Goal: Task Accomplishment & Management: Use online tool/utility

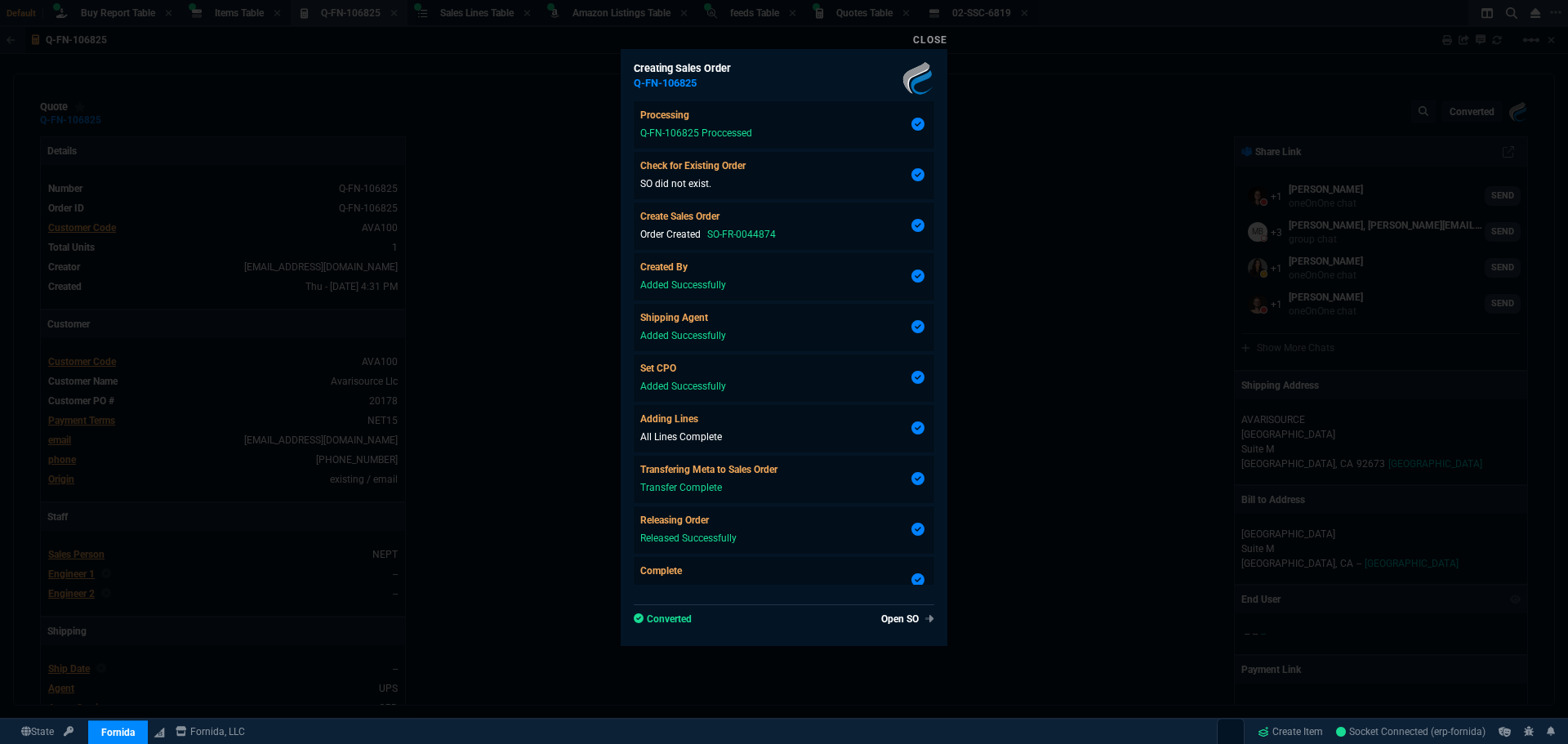
select select "8: NEPT"
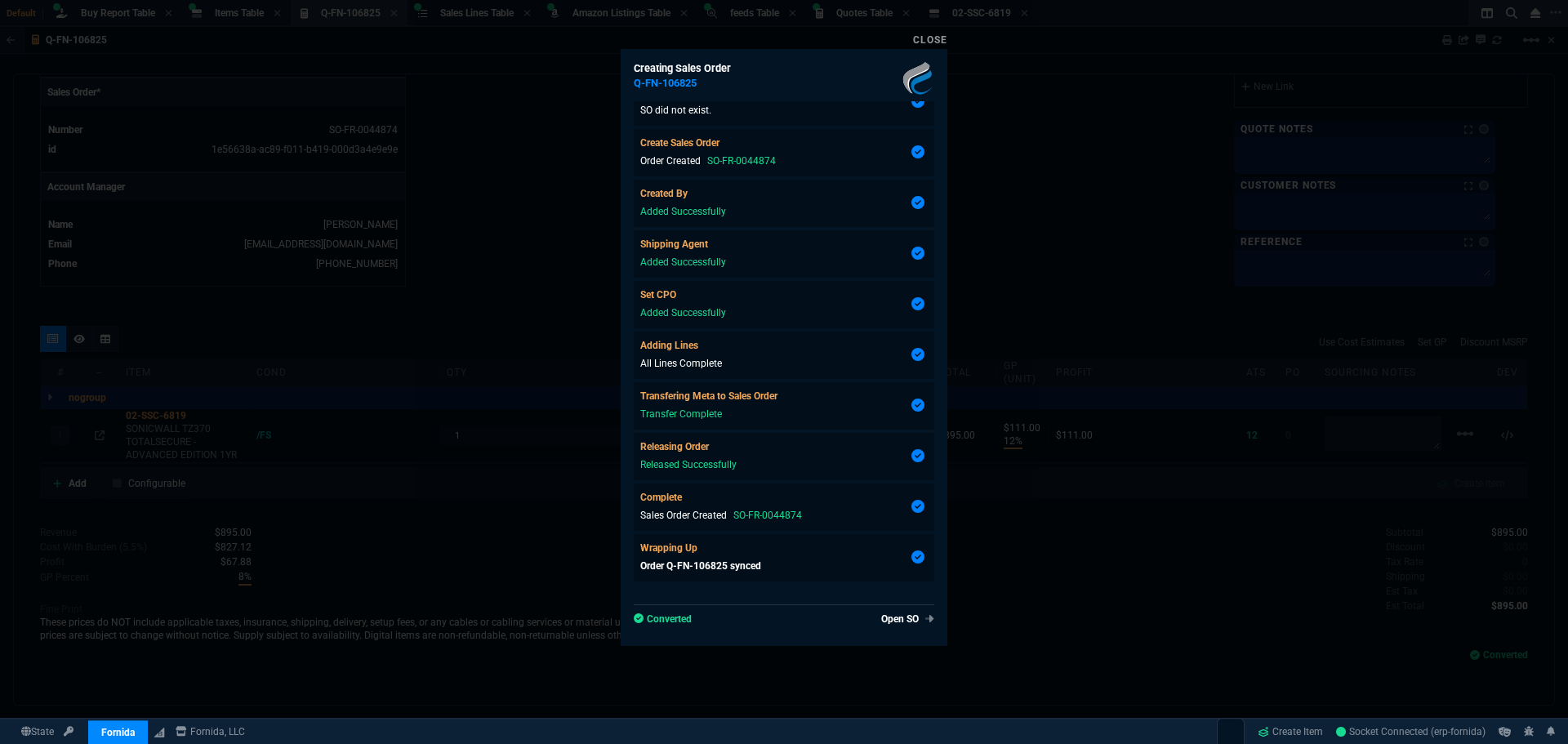
click at [936, 40] on link "Close" at bounding box center [930, 40] width 34 height 12
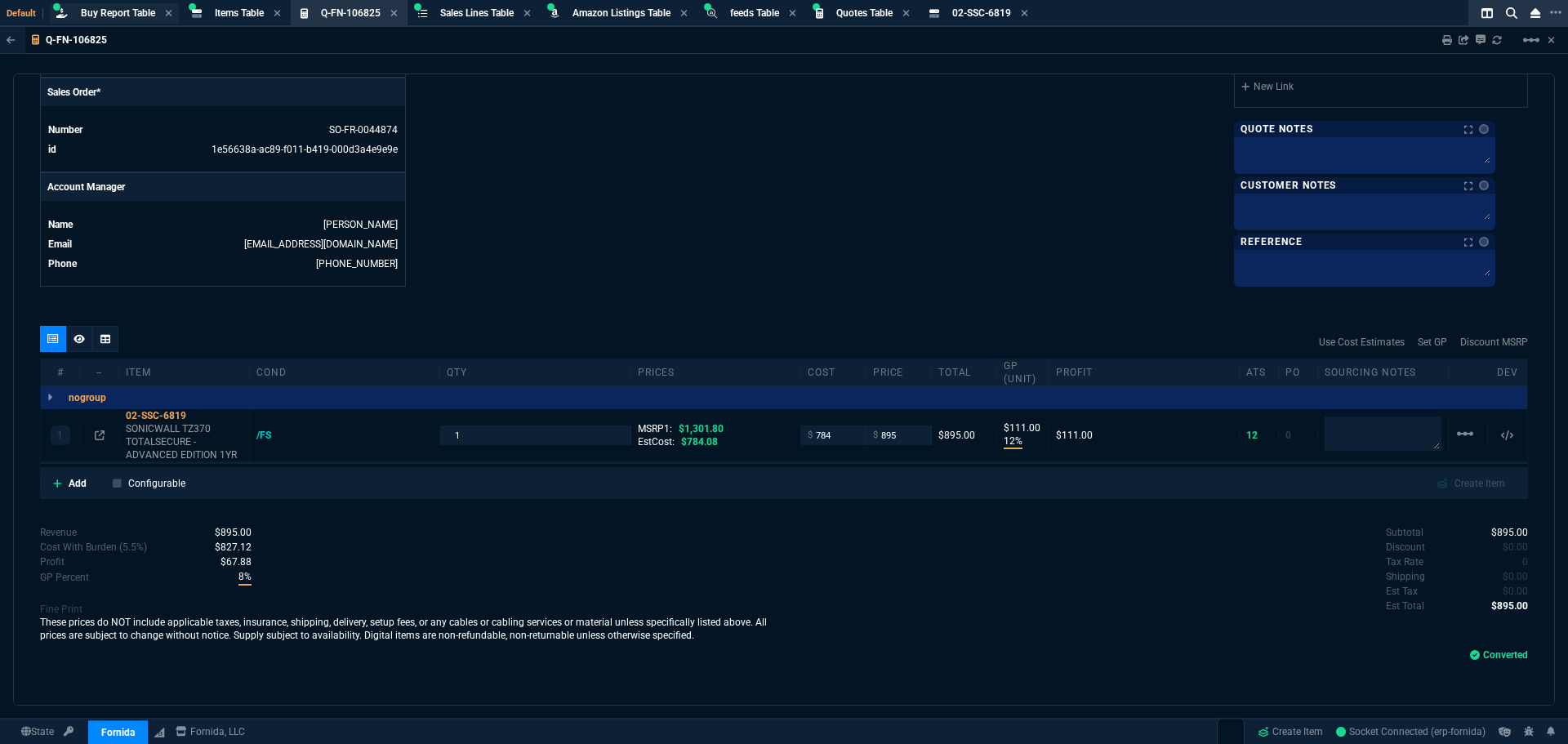
click at [111, 16] on span "Buy Report Table" at bounding box center [118, 13] width 75 height 12
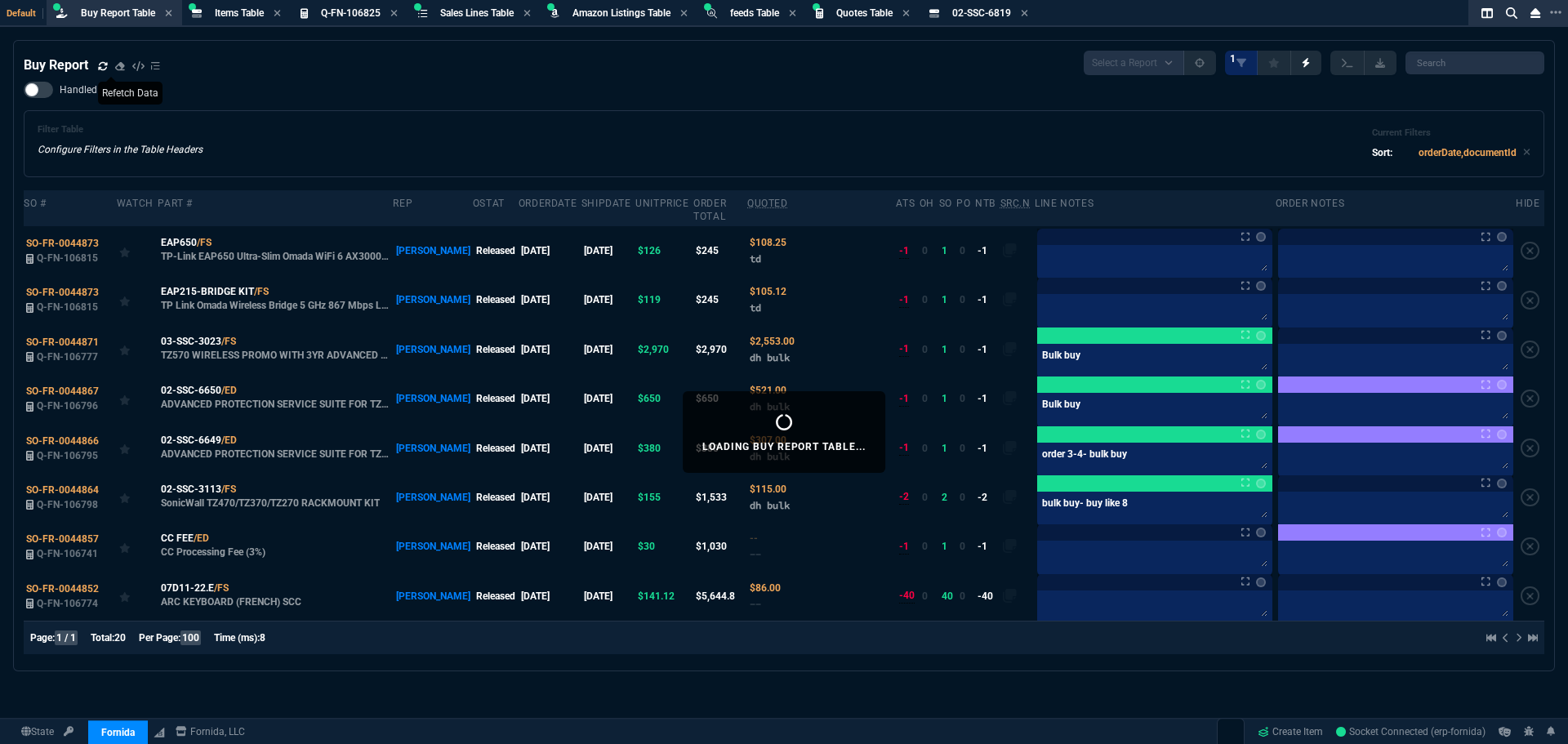
click at [100, 62] on icon at bounding box center [103, 66] width 10 height 10
click at [762, 117] on div "Filter Table Configure Filters in the Table Headers Current Filters Sort: order…" at bounding box center [783, 144] width 1520 height 67
click at [74, 238] on span "SO-FR-0044873" at bounding box center [62, 244] width 73 height 12
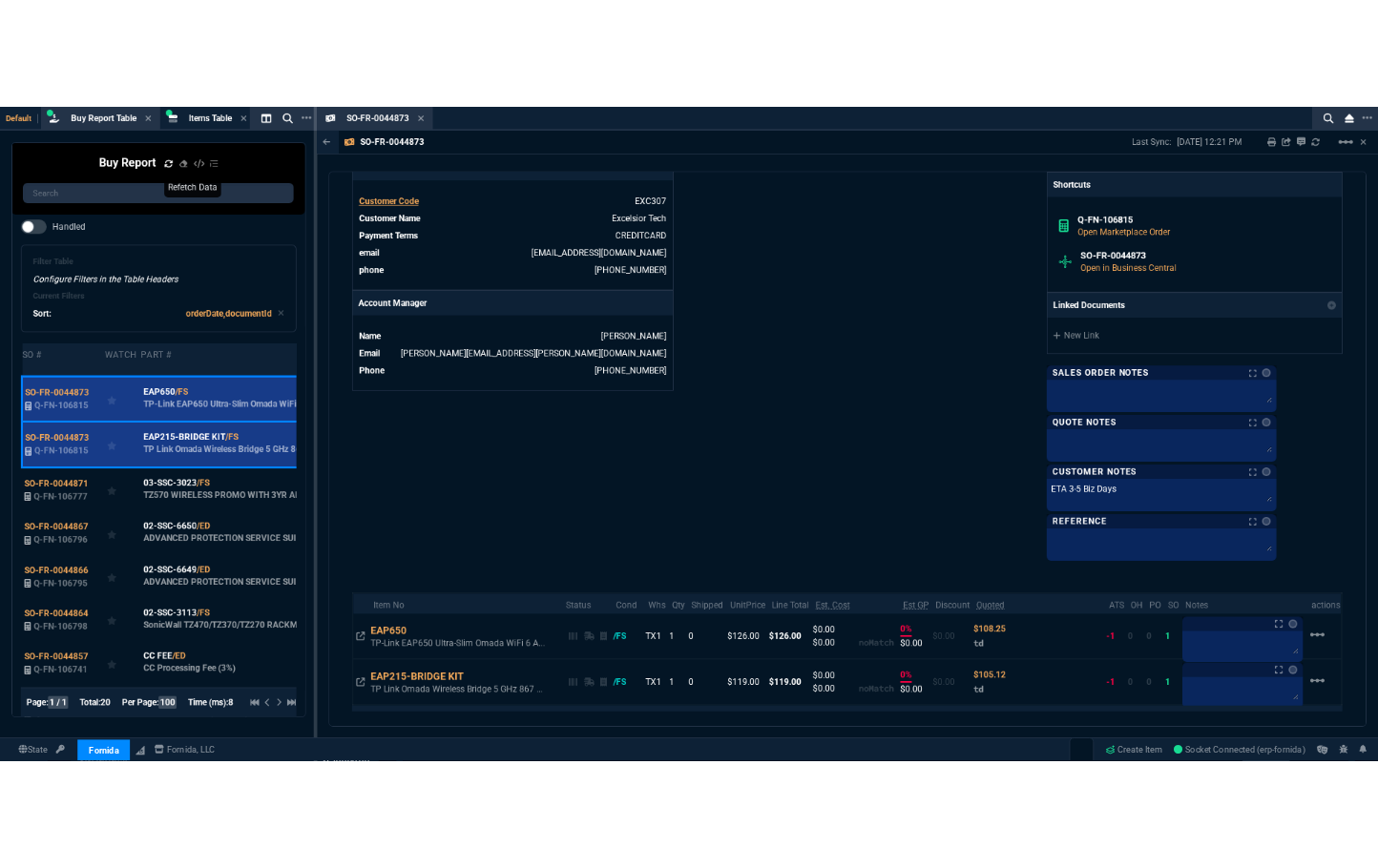
scroll to position [921, 0]
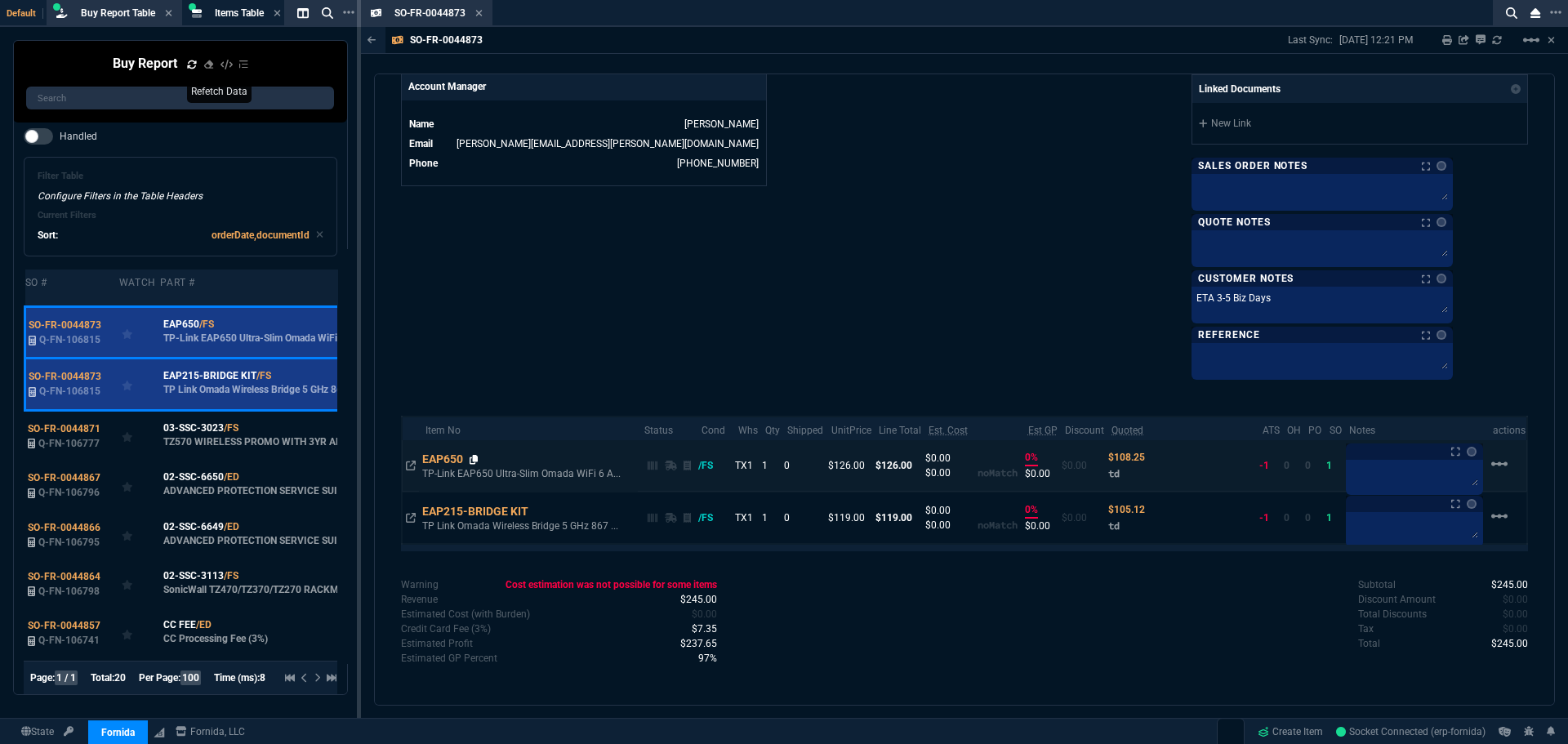
click at [472, 461] on icon at bounding box center [474, 460] width 9 height 10
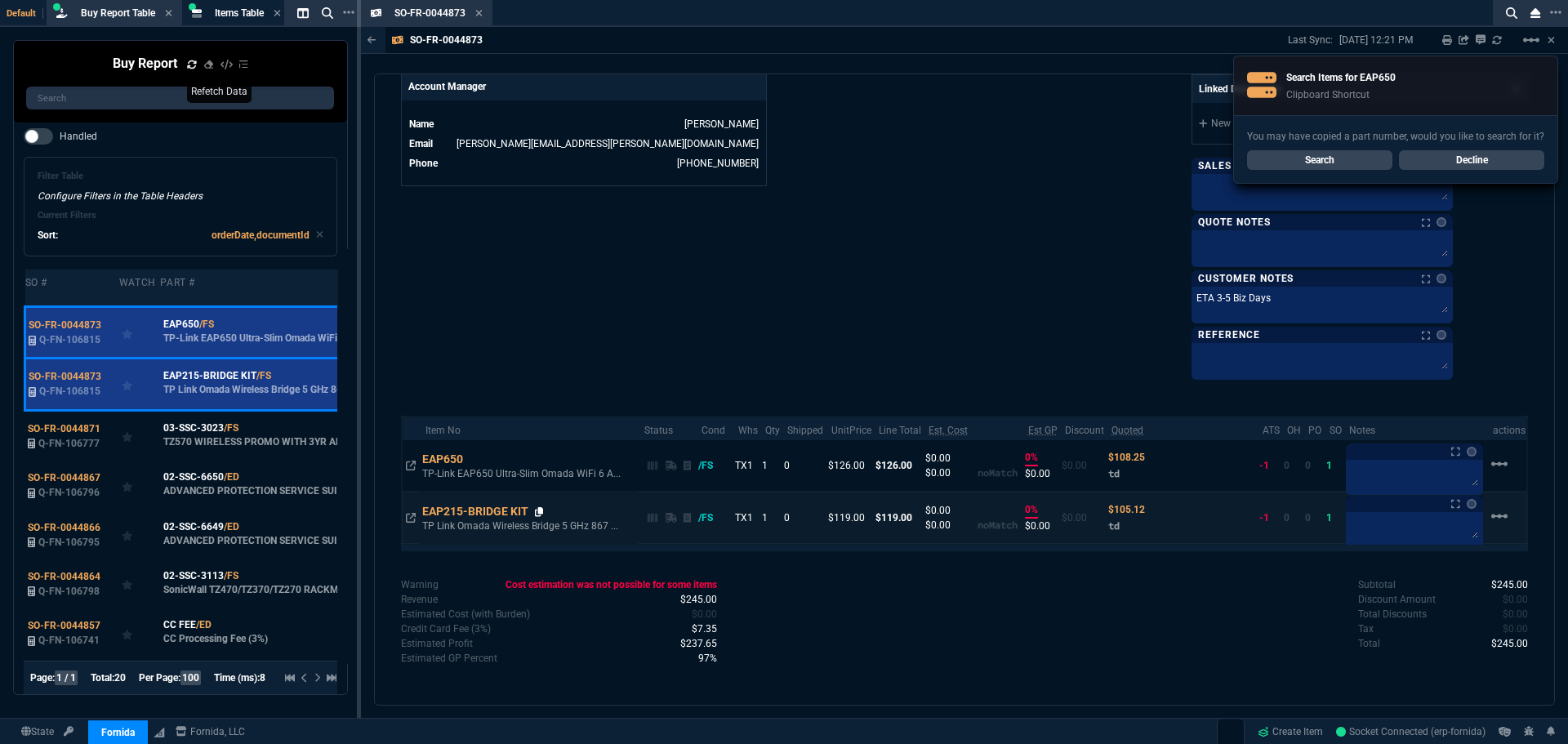
click at [540, 513] on icon at bounding box center [539, 512] width 9 height 10
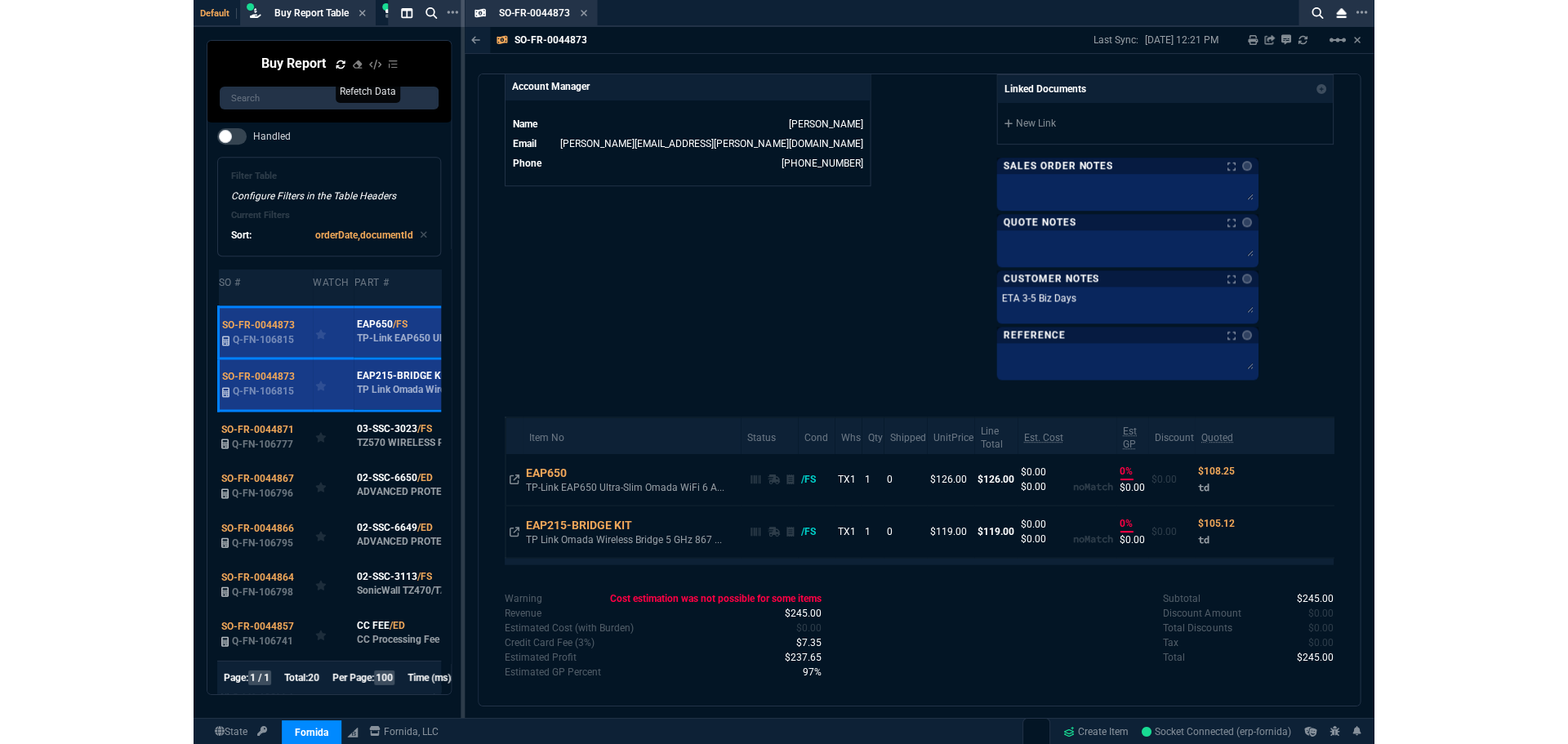
scroll to position [782, 0]
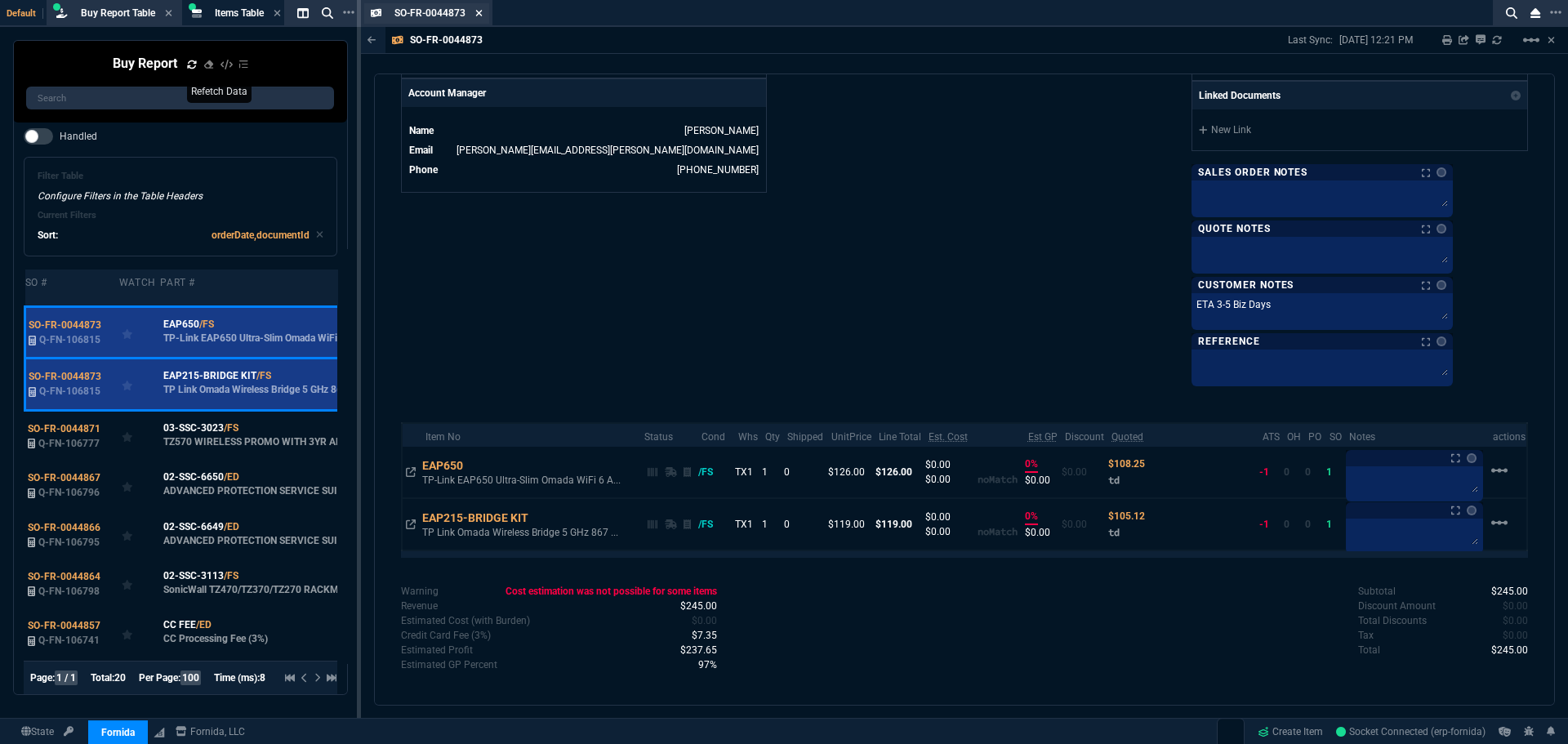
click at [481, 15] on icon at bounding box center [478, 13] width 8 height 10
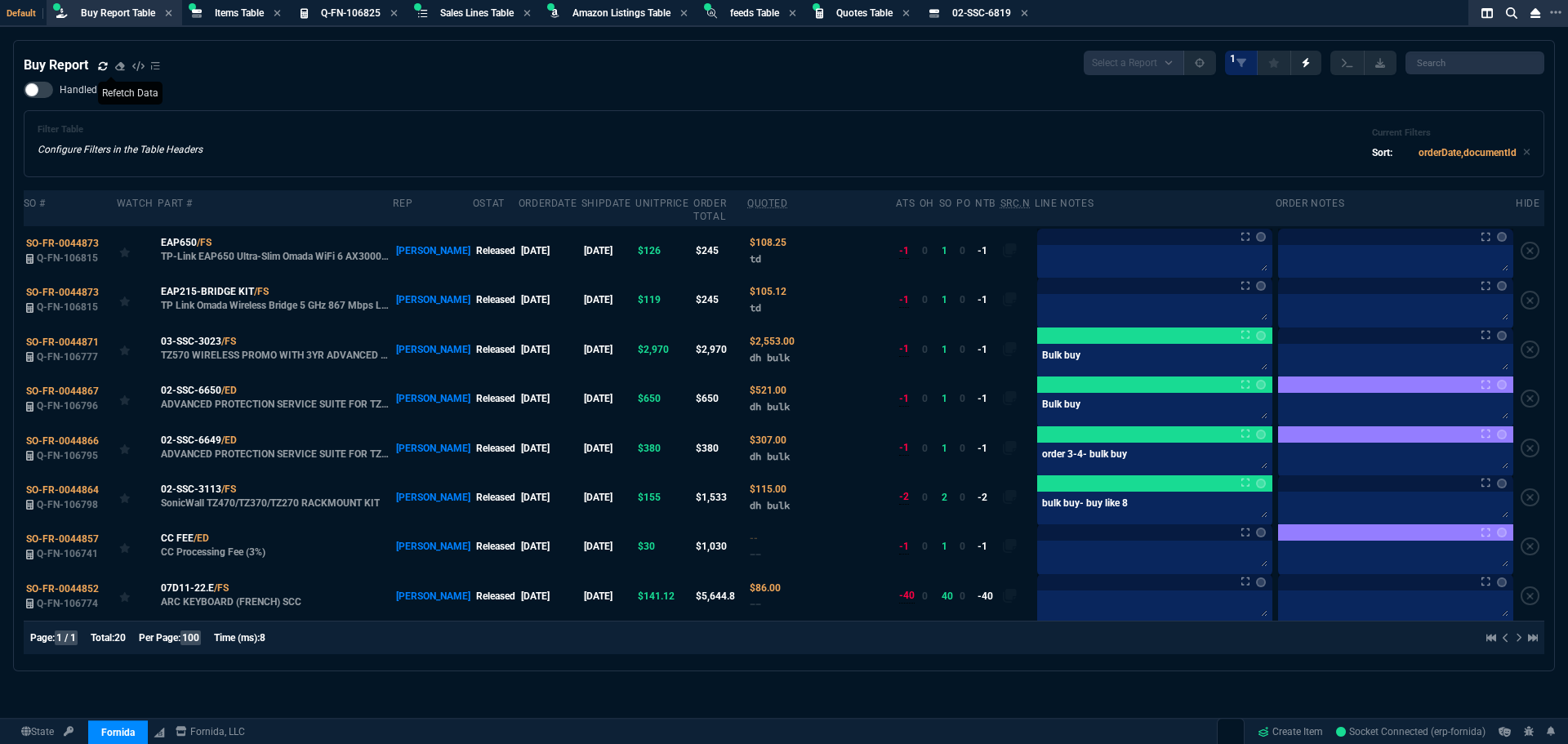
click at [462, 59] on div "Buy Report Select a Report Not Purchased 1" at bounding box center [783, 62] width 1520 height 24
click at [100, 65] on icon at bounding box center [103, 66] width 10 height 10
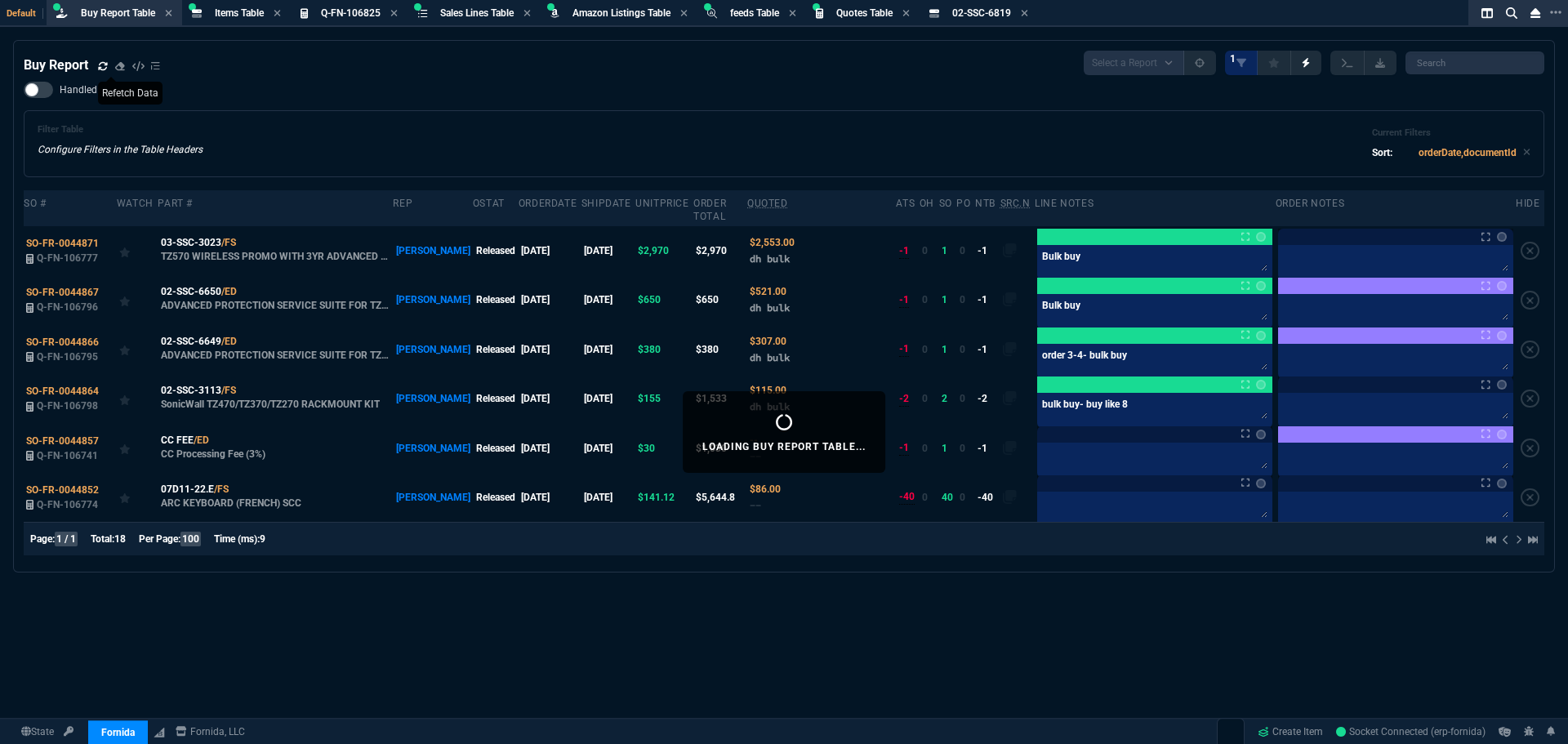
click at [128, 669] on div "Loading Buy Report Table... Buy Report Select a Report Not Purchased 1 Handled …" at bounding box center [784, 432] width 1568 height 784
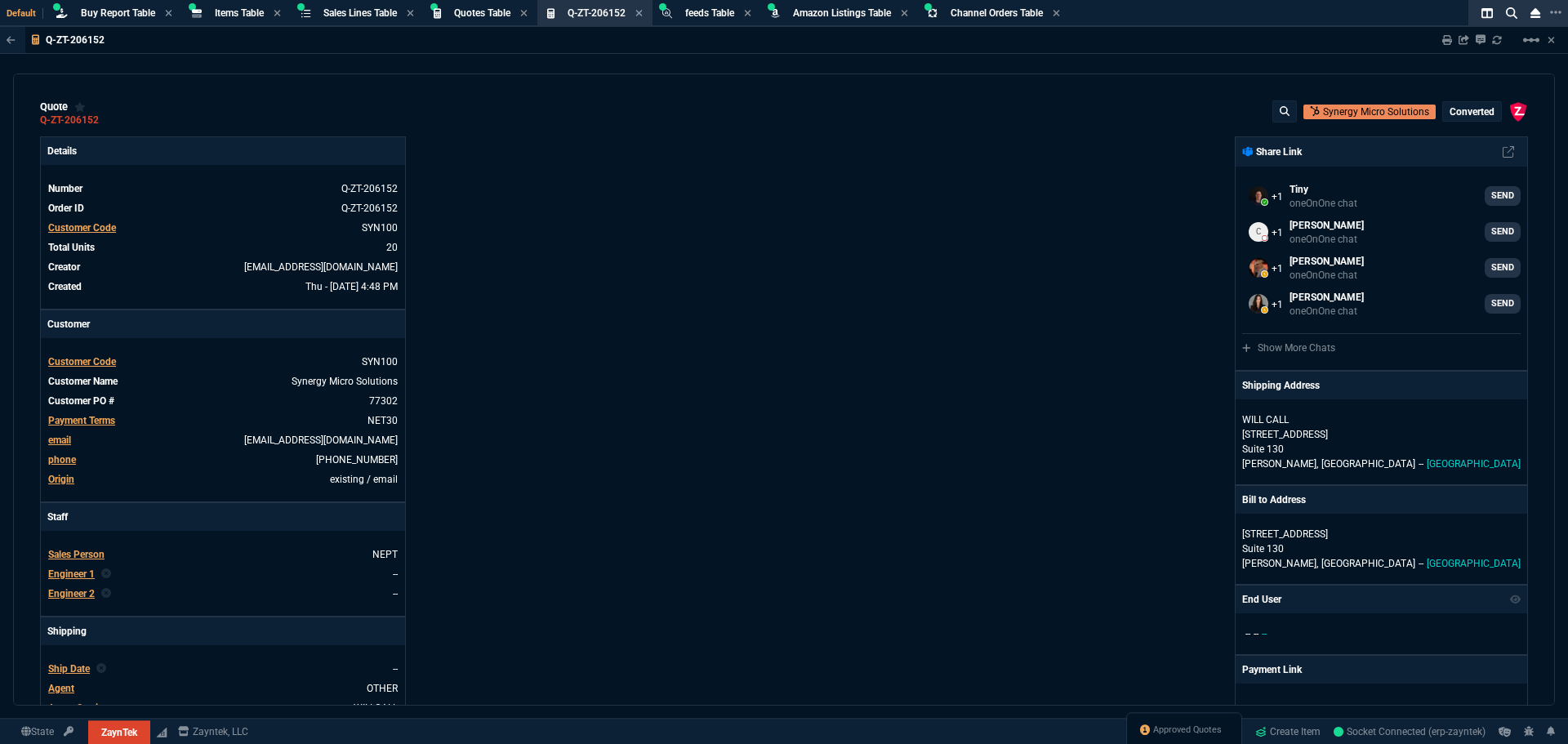
select select "8: NEPT"
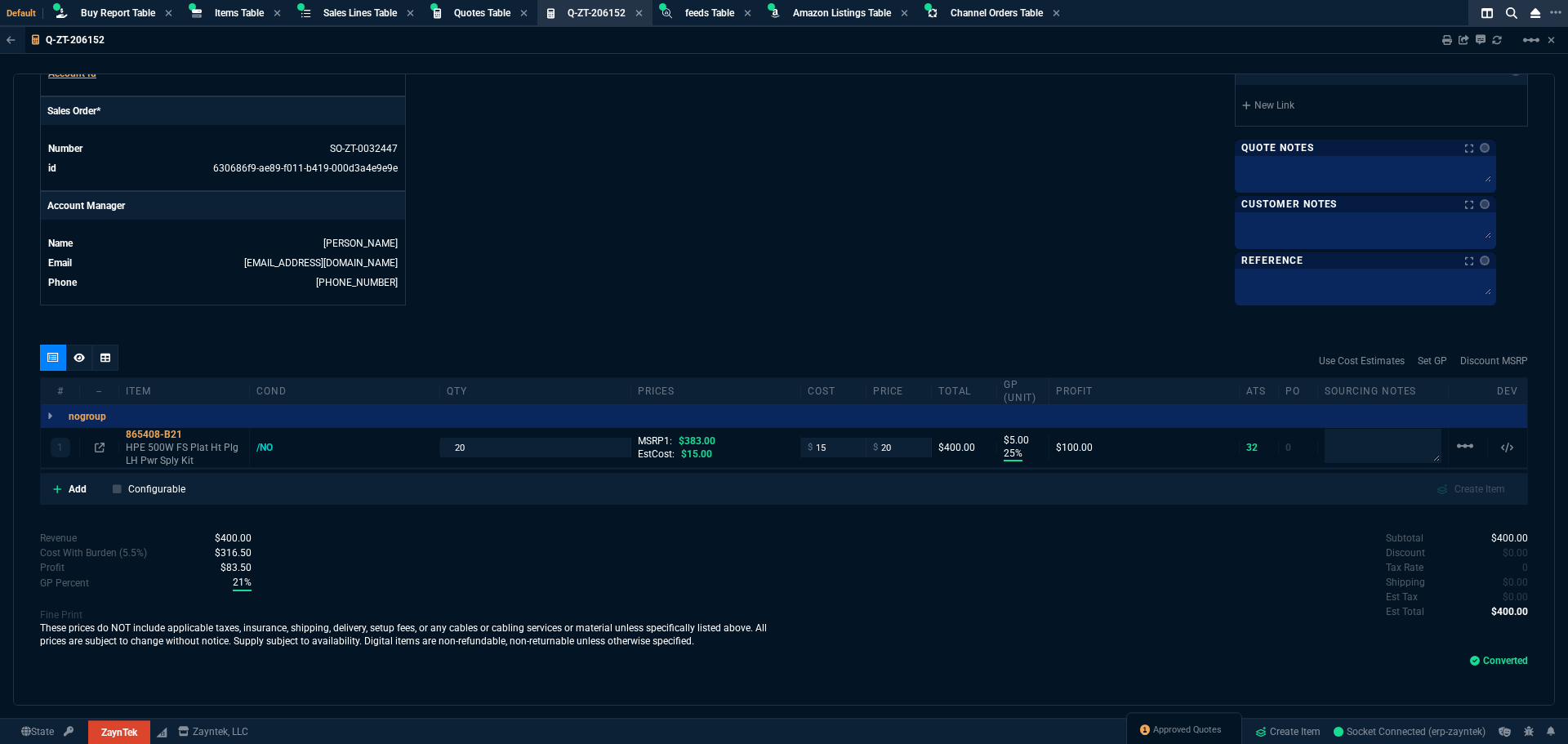
click at [1085, 590] on div "Subtotal $400.00 Discount $0.00 Tax Rate 0 Shipping $0.00 Est Tax $0.00 Est Tot…" at bounding box center [1156, 576] width 744 height 90
click at [1177, 729] on span "Approved Quotes" at bounding box center [1188, 731] width 69 height 13
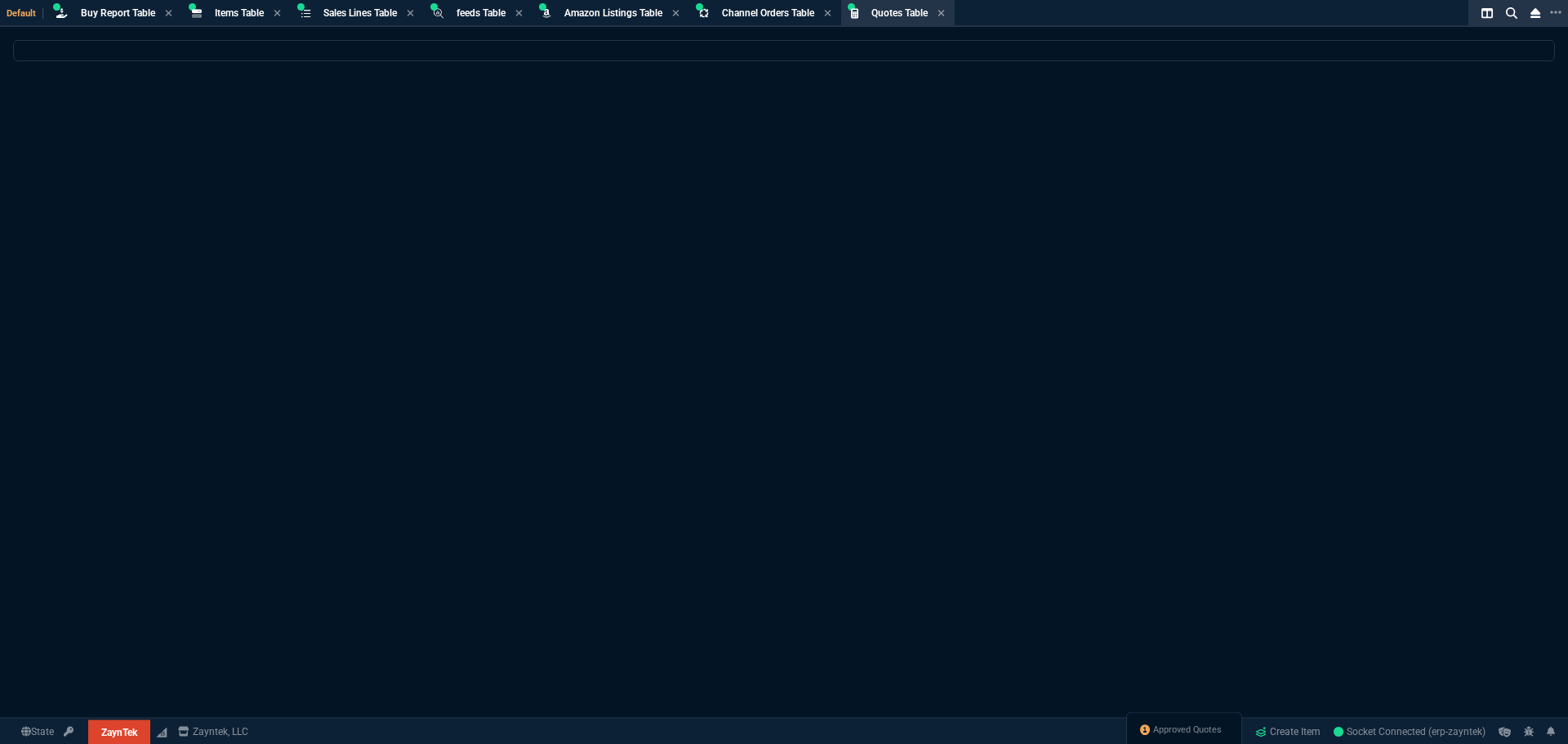
select select
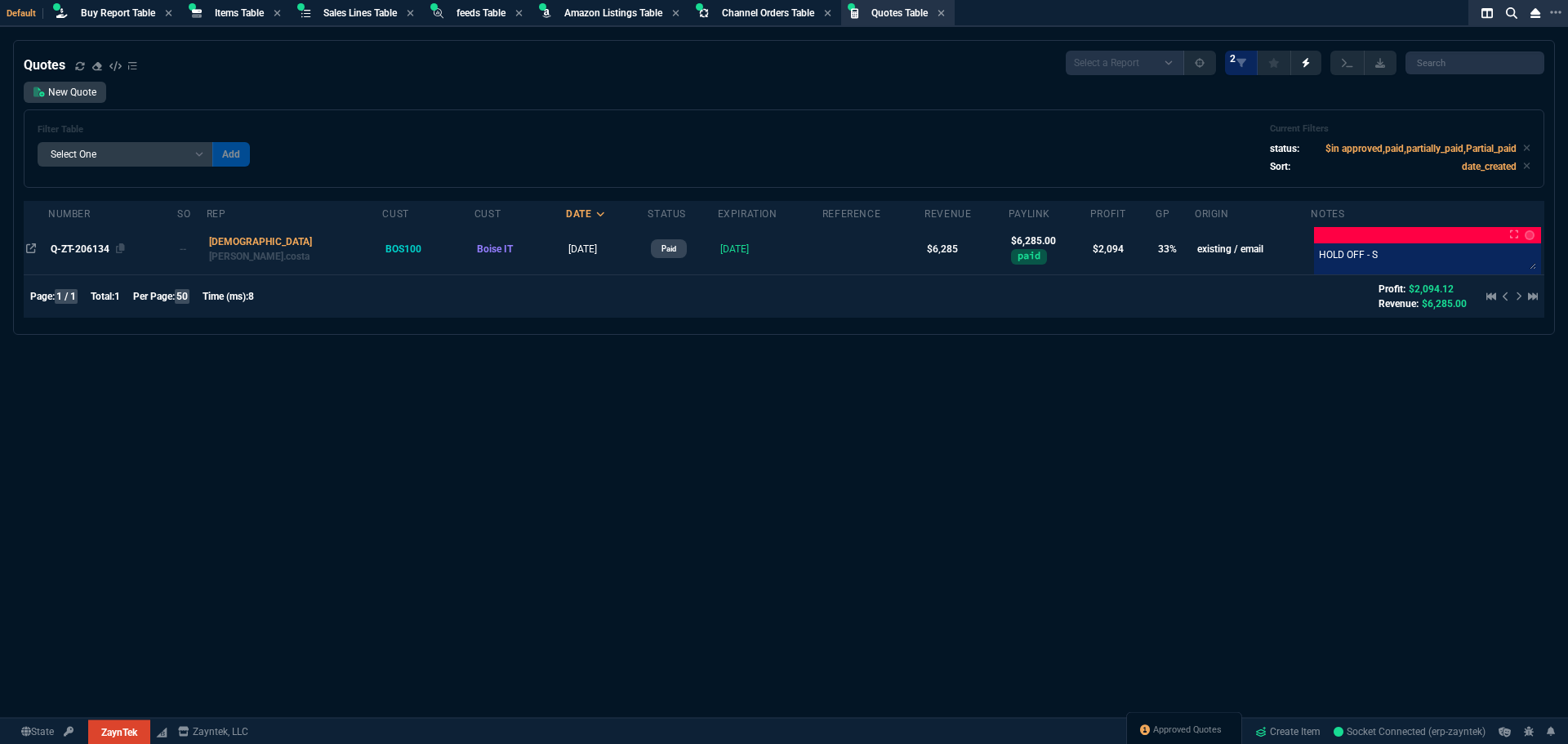
click at [98, 251] on span "Q-ZT-206134" at bounding box center [80, 250] width 59 height 12
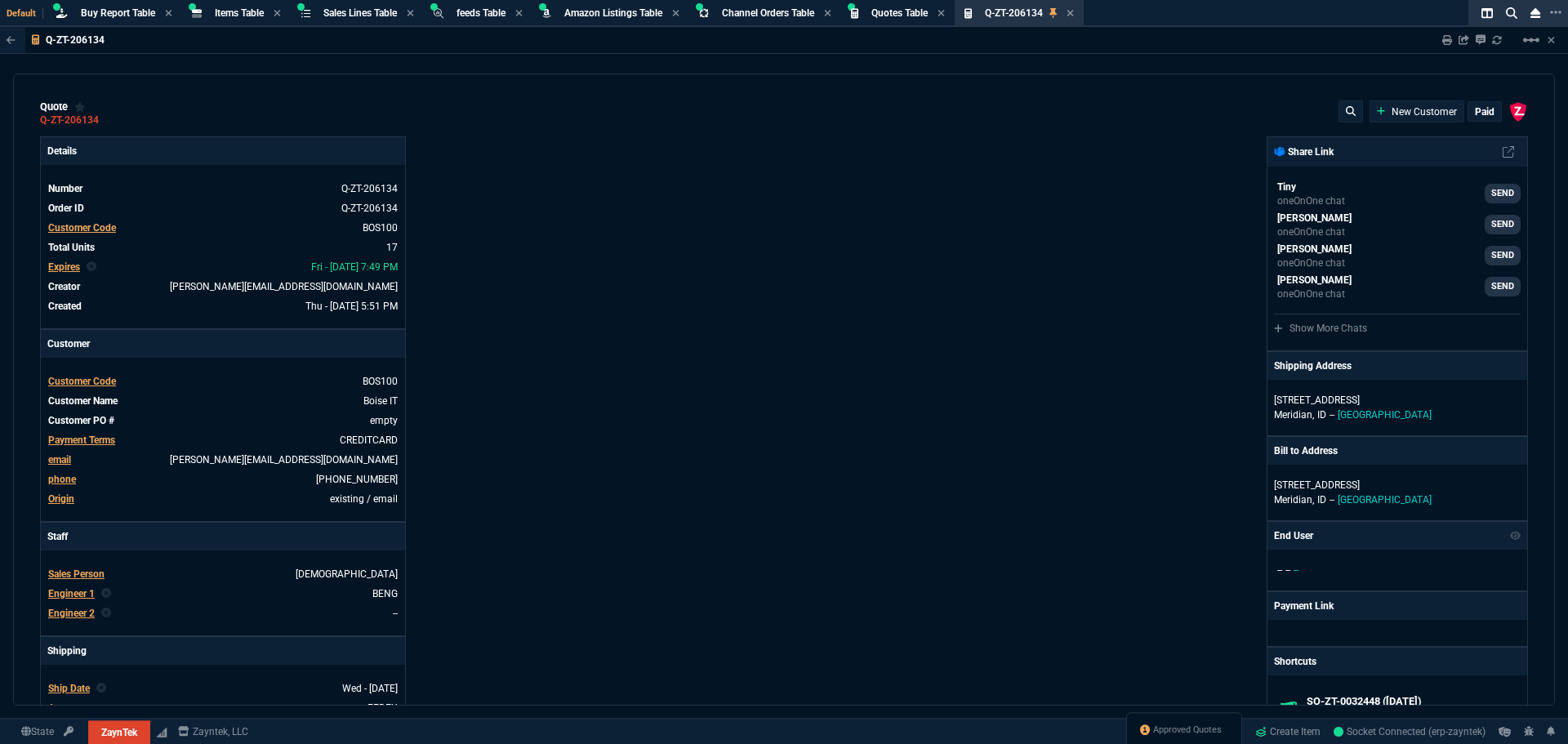
type input "0"
type input "20"
type input "295"
type input "60"
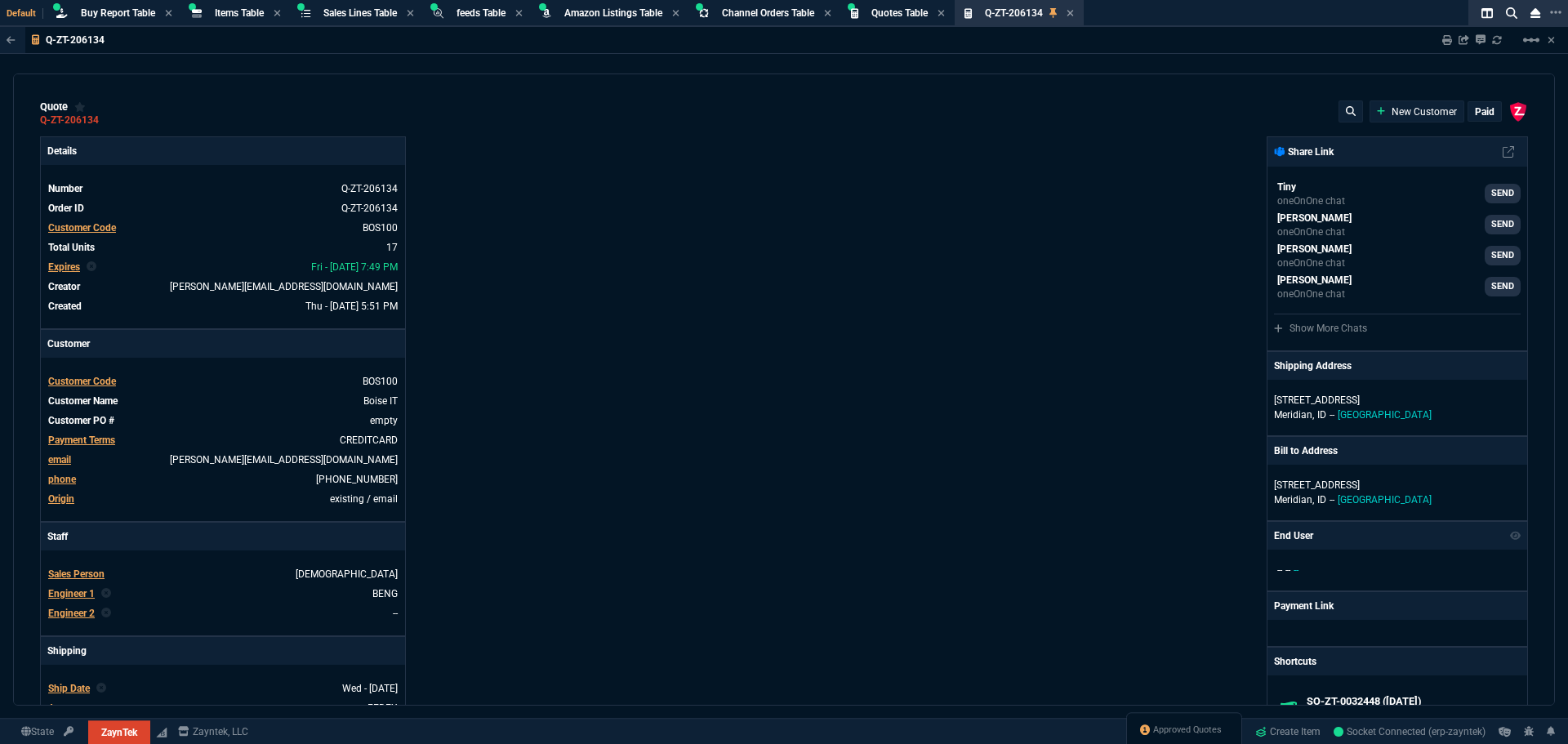
type input "595"
type input "44"
type input "174"
type input "62"
type input "165"
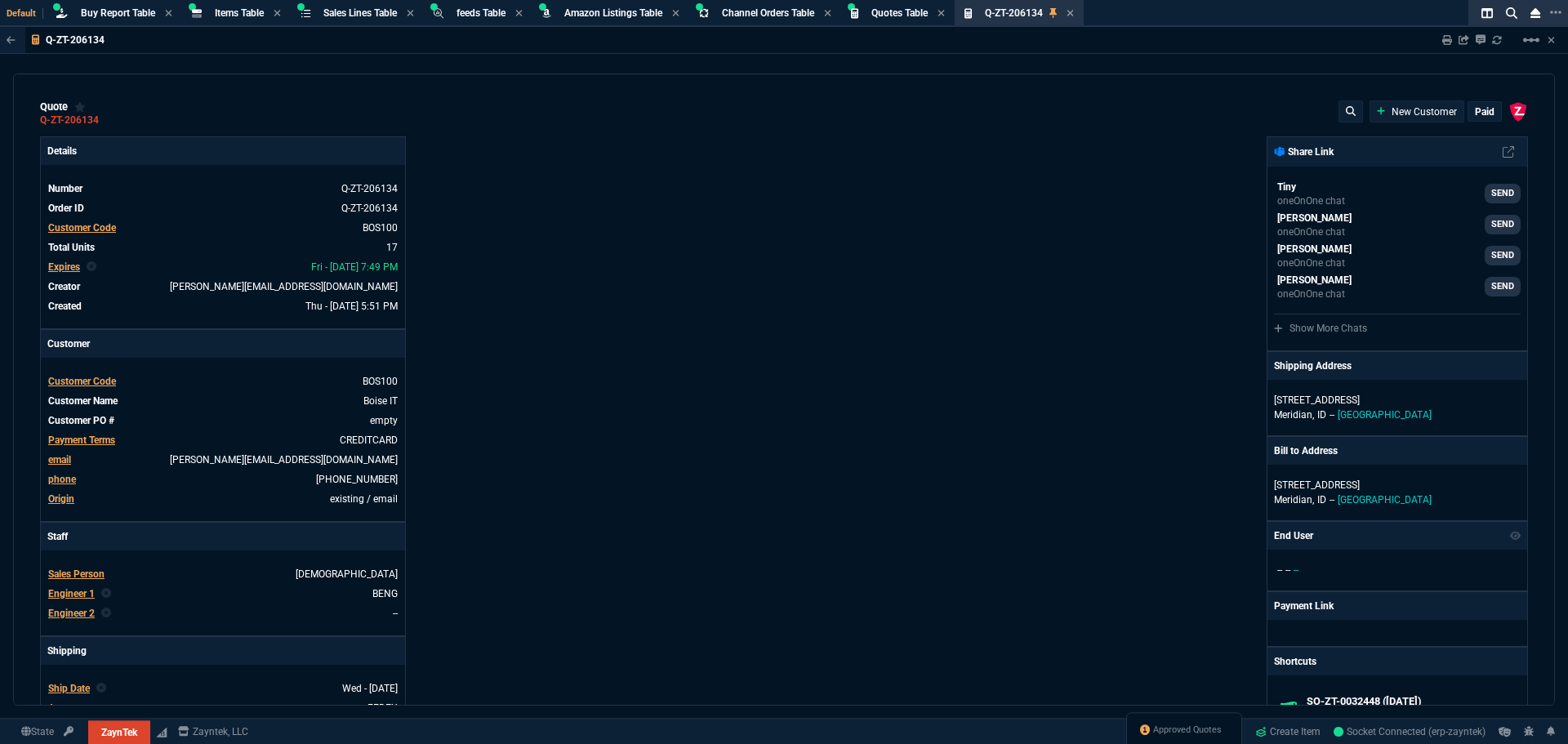
type input "38"
type input "80"
type input "14"
type input "50"
type input "60"
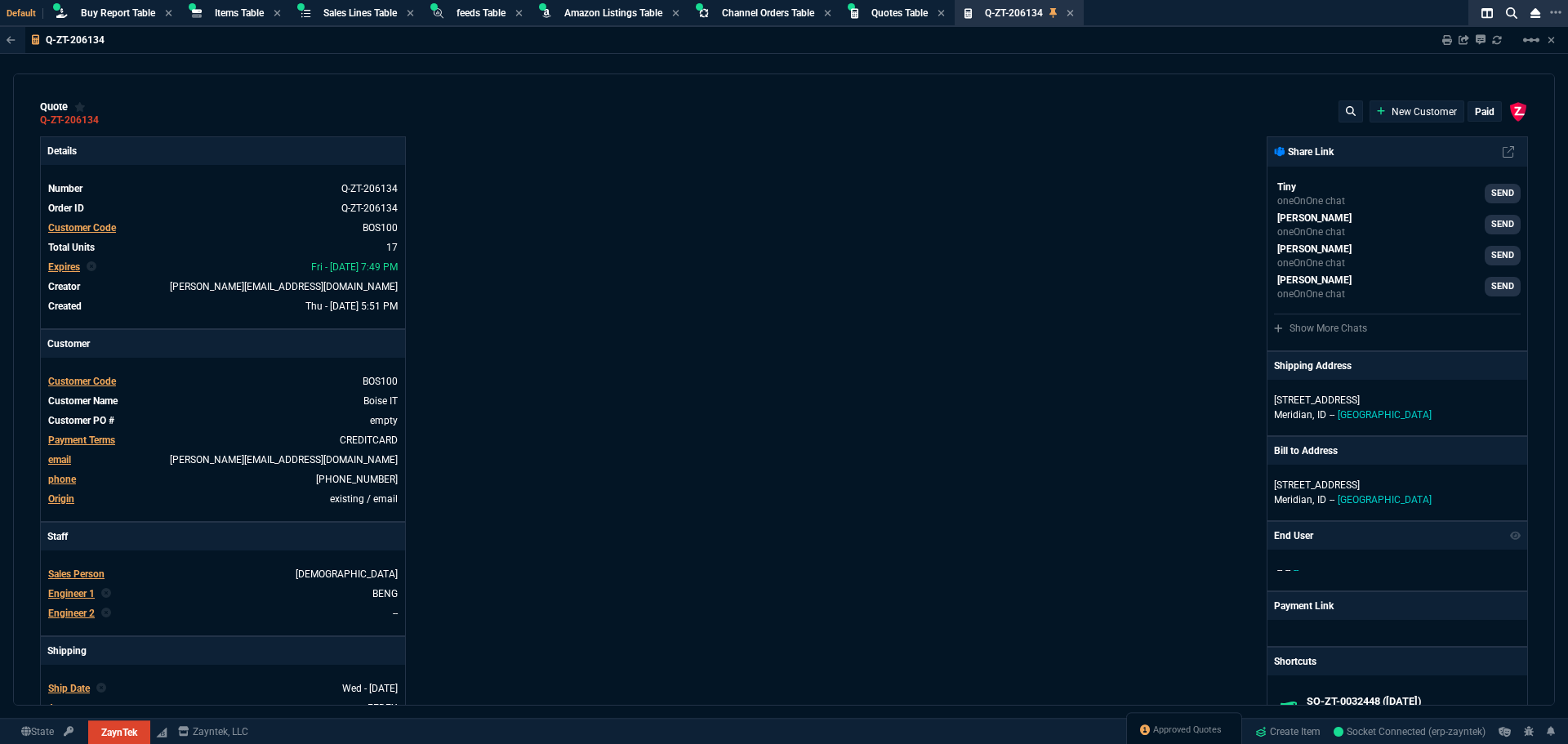
type input "295"
type input "55"
type input "60"
type input "76"
type input "65"
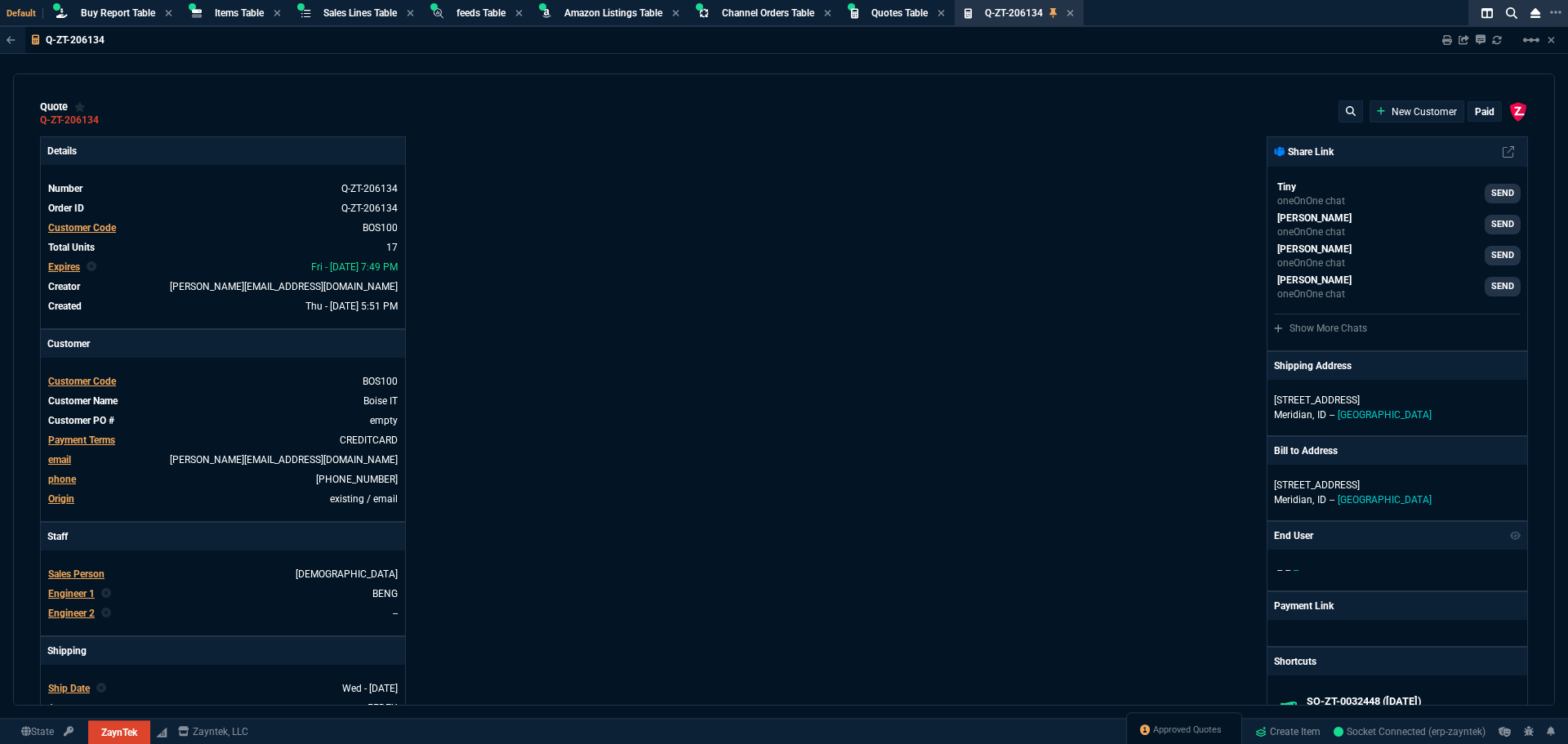
type input "52"
type input "65"
type input "50"
type input "29"
type input "84"
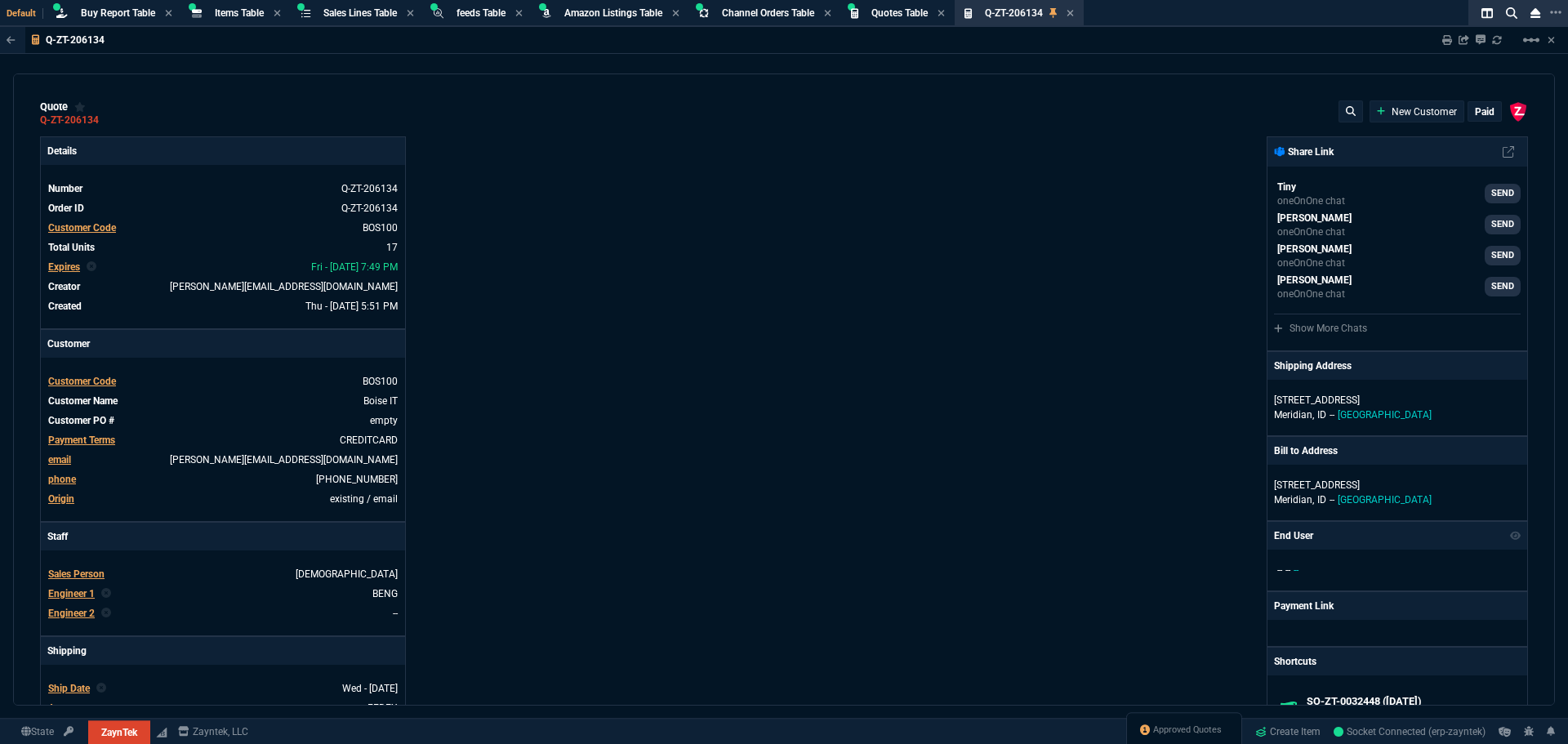
type input "34"
type input "71"
type input "78"
type input "81"
type input "53"
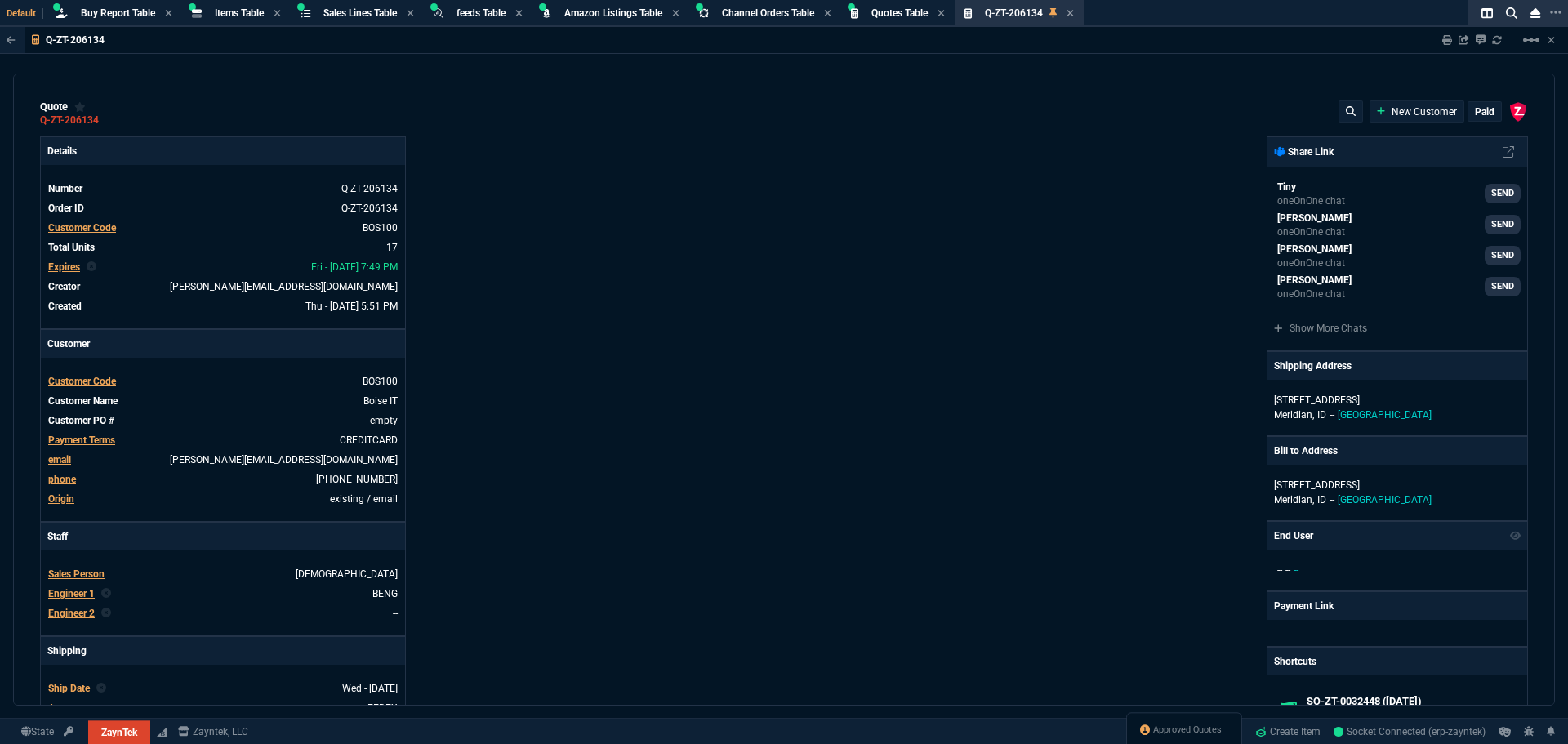
type input "22"
type input "76"
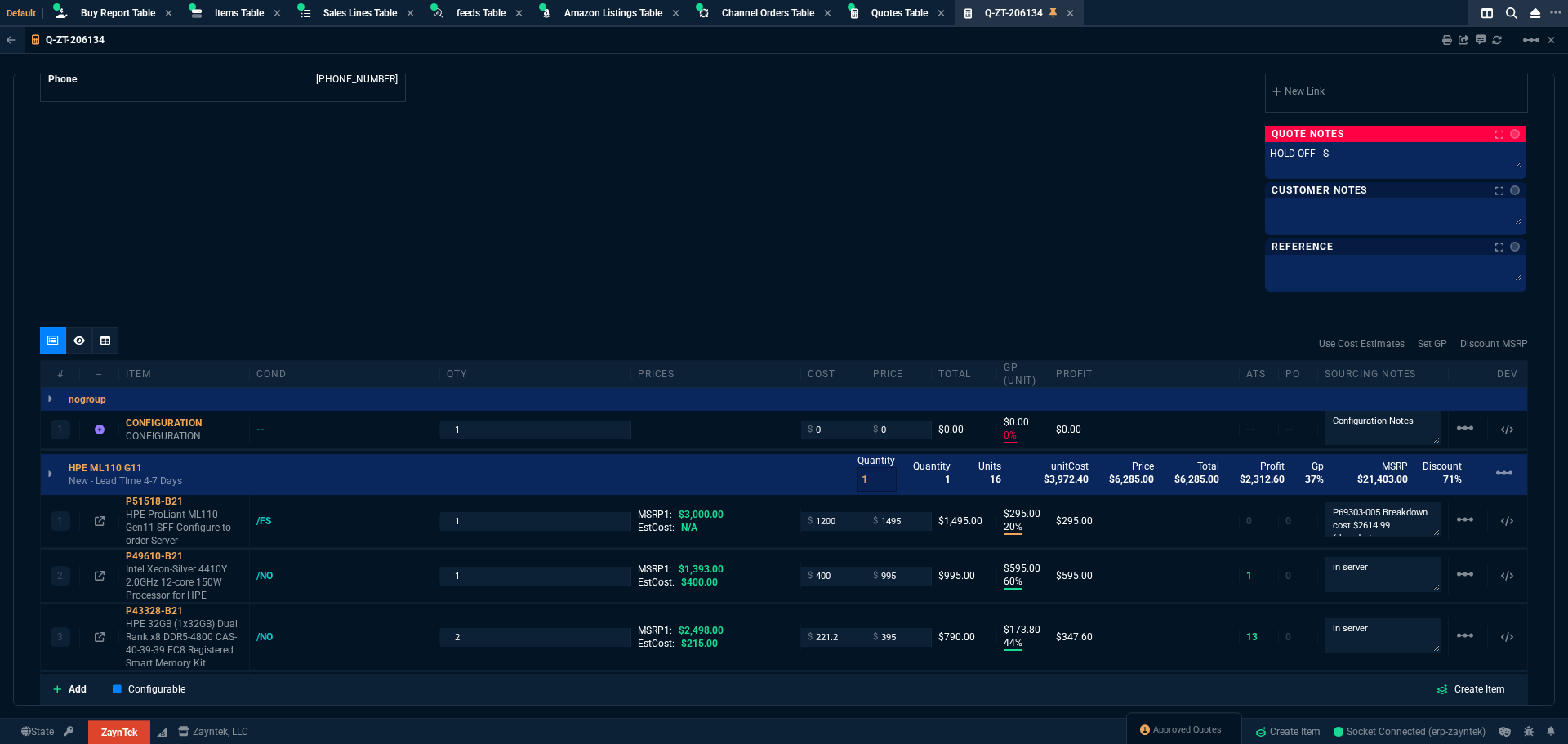
scroll to position [898, 0]
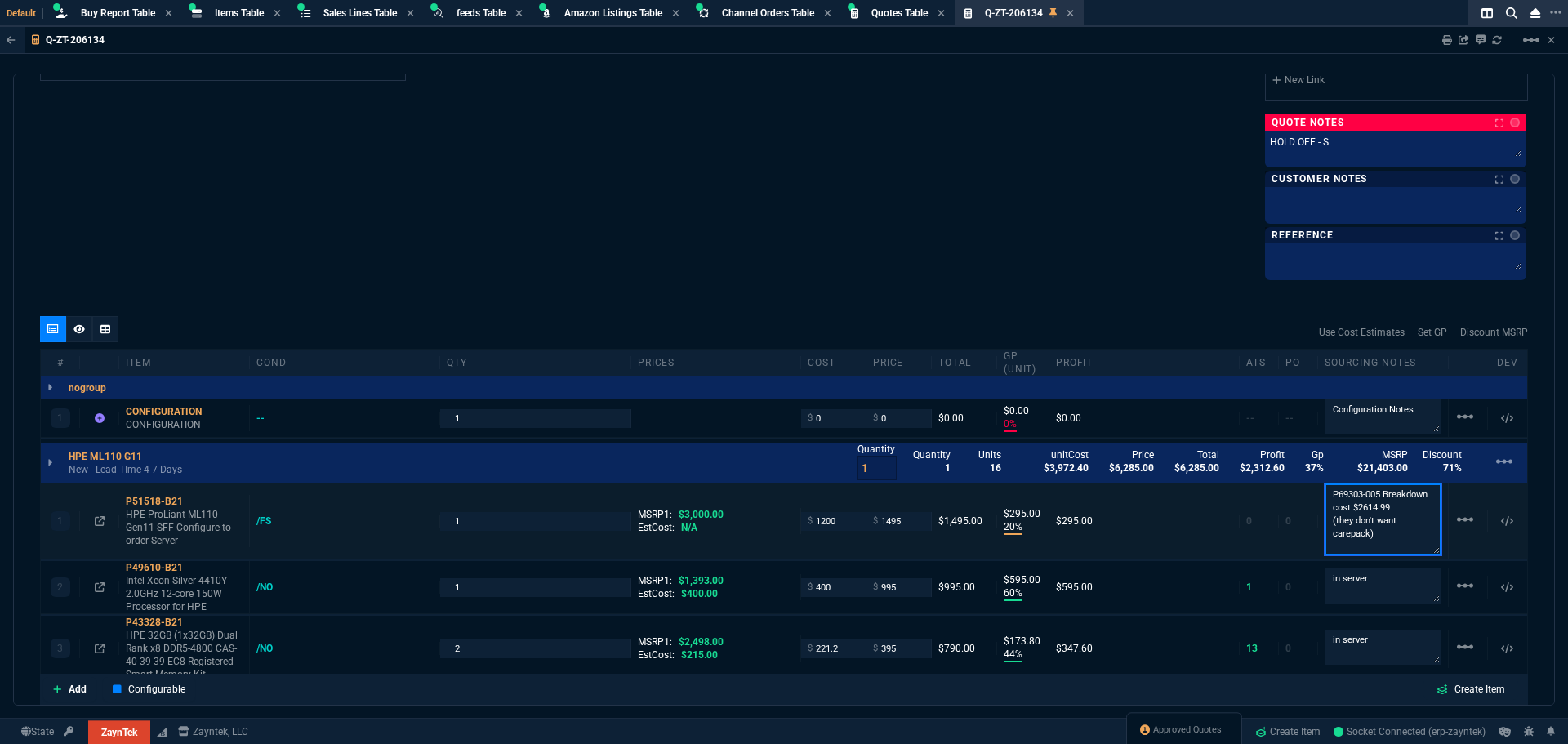
drag, startPoint x: 1375, startPoint y: 500, endPoint x: 1356, endPoint y: 503, distance: 19.2
click at [1356, 503] on textarea "P69303-005 Breakdown cost $2614.99 (they don't want carepack)" at bounding box center [1382, 519] width 116 height 72
click at [1376, 499] on textarea "P69303-005 Breakdown cost $2614.99 (they don't want carepack)" at bounding box center [1382, 519] width 116 height 72
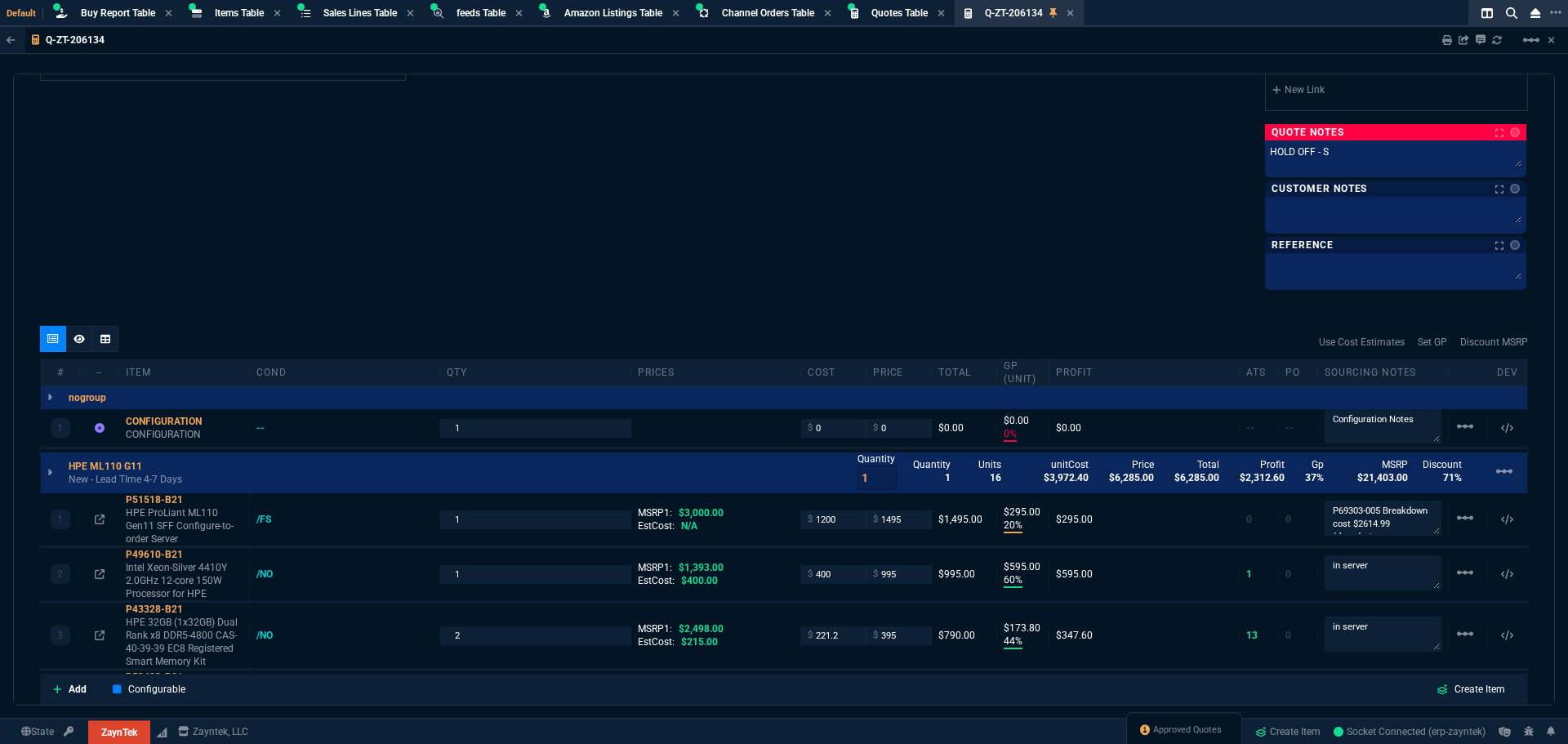
click at [111, 7] on div "Buy Report Table Loading..." at bounding box center [118, 13] width 75 height 14
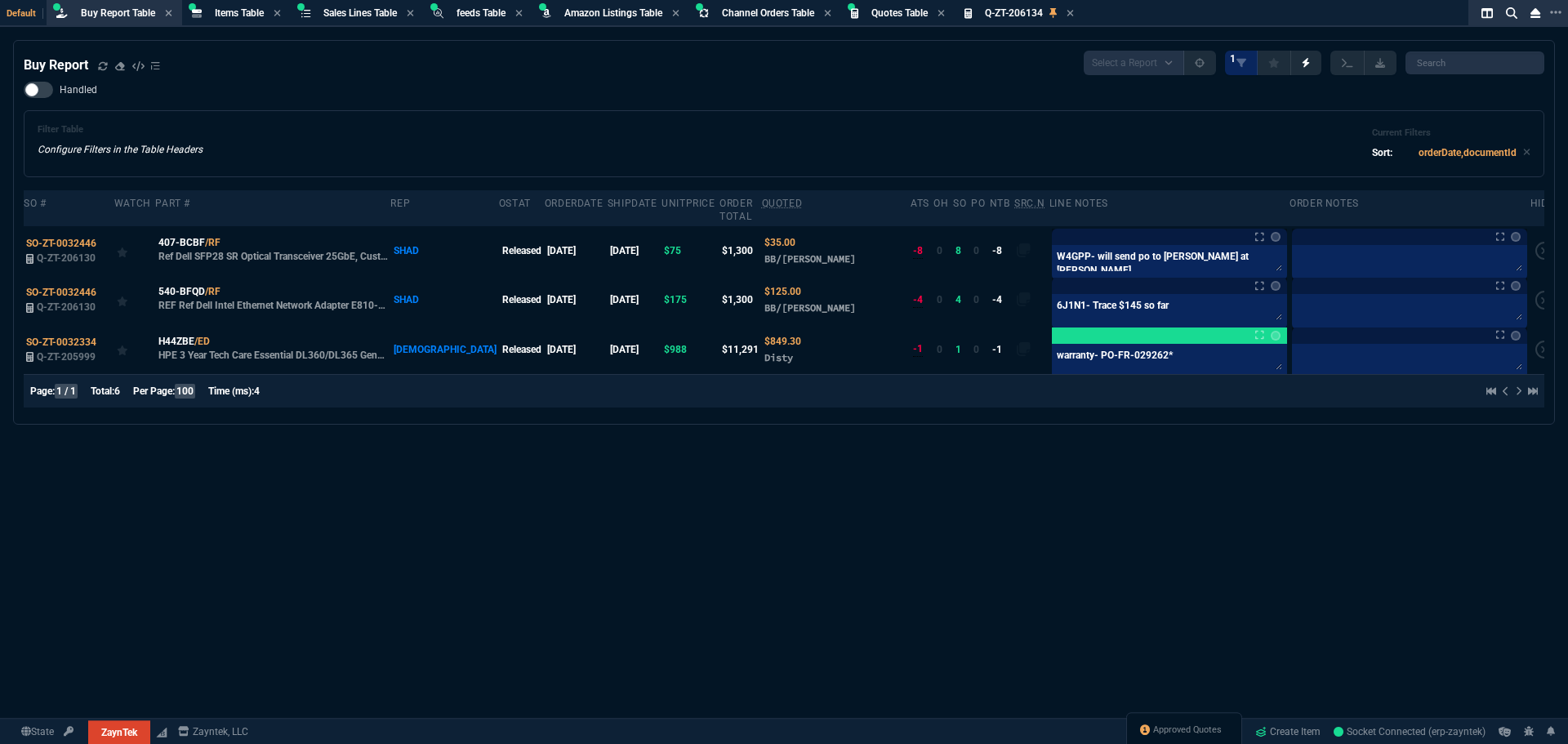
drag, startPoint x: 772, startPoint y: 132, endPoint x: 694, endPoint y: 86, distance: 90.6
click at [772, 132] on div "Filter Table Configure Filters in the Table Headers Current Filters Sort: order…" at bounding box center [784, 143] width 1493 height 39
click at [435, 93] on div "Handled Filter Table Configure Filters in the Table Headers Current Filters Sor…" at bounding box center [783, 129] width 1520 height 96
